Goal: Information Seeking & Learning: Find specific fact

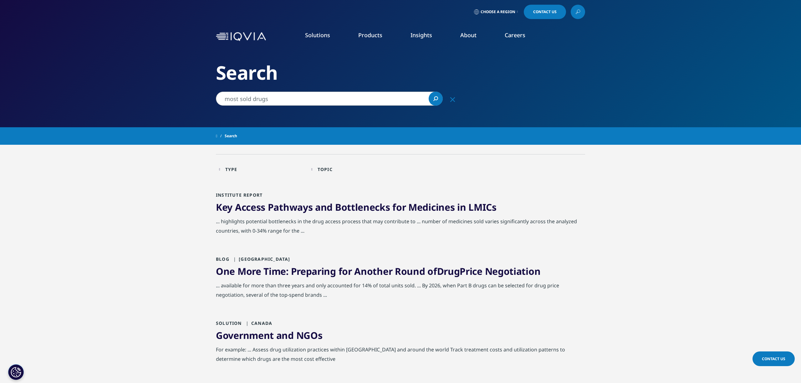
click at [283, 102] on input "most sold drugs" at bounding box center [329, 99] width 227 height 14
type input "most sold drugs europe"
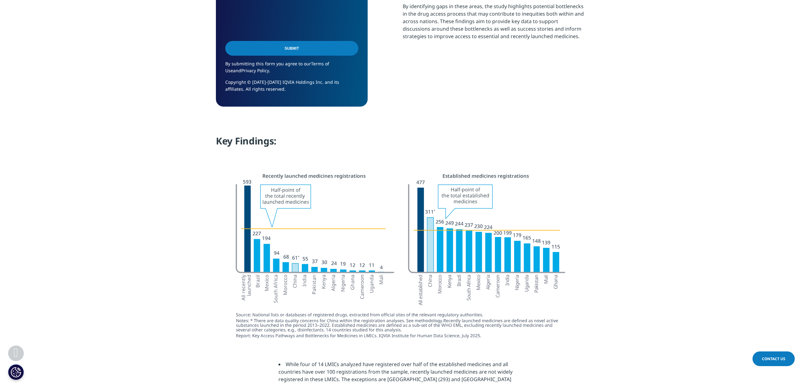
scroll to position [571, 0]
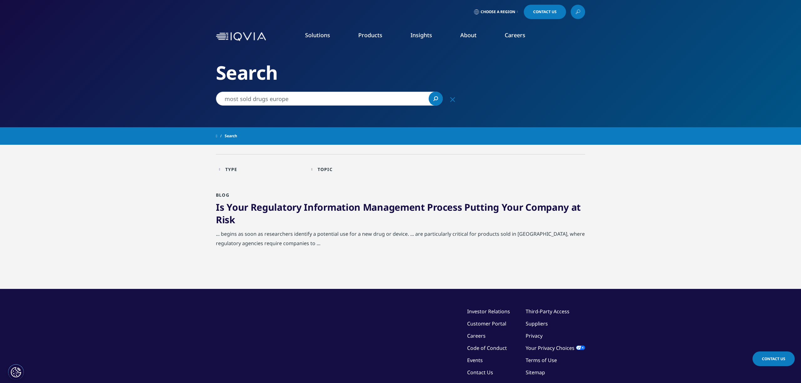
click at [286, 208] on link "Is Your Regulatory Information Management Process Putting Your Company at Risk" at bounding box center [398, 213] width 365 height 25
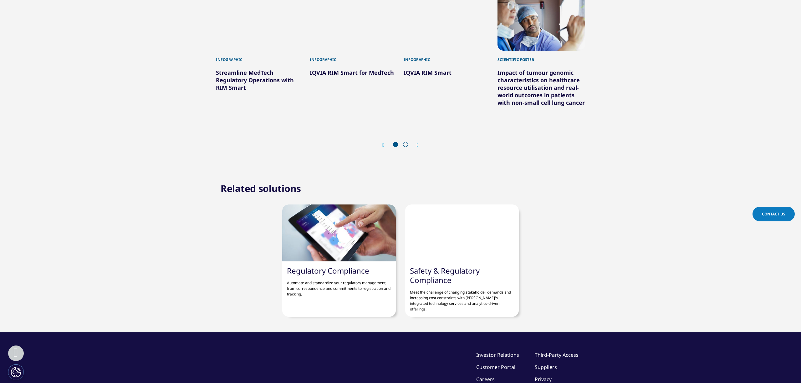
scroll to position [1050, 0]
